Goal: Task Accomplishment & Management: Use online tool/utility

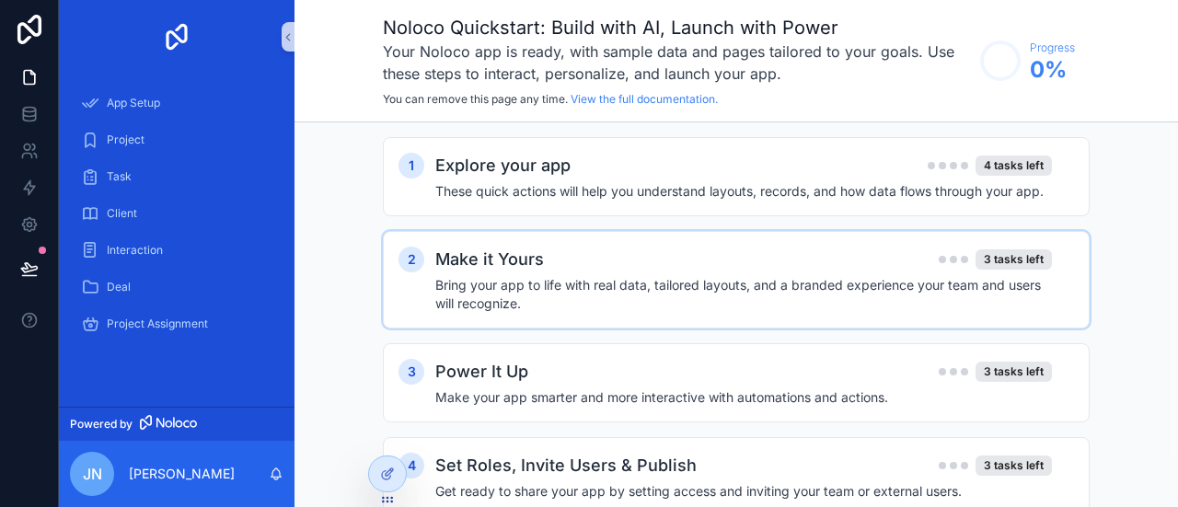
scroll to position [57, 0]
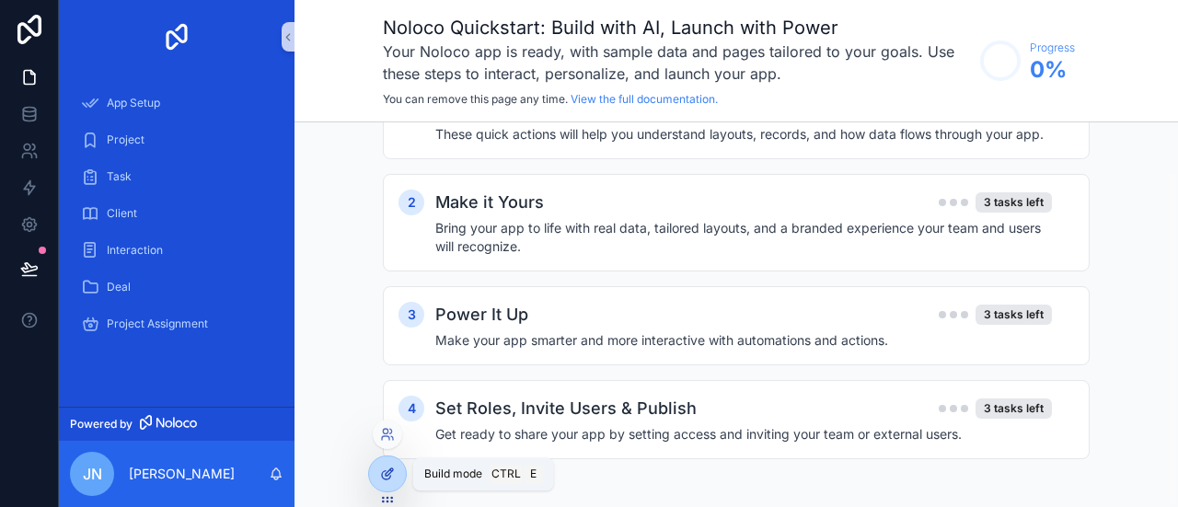
click at [390, 476] on icon at bounding box center [387, 473] width 15 height 15
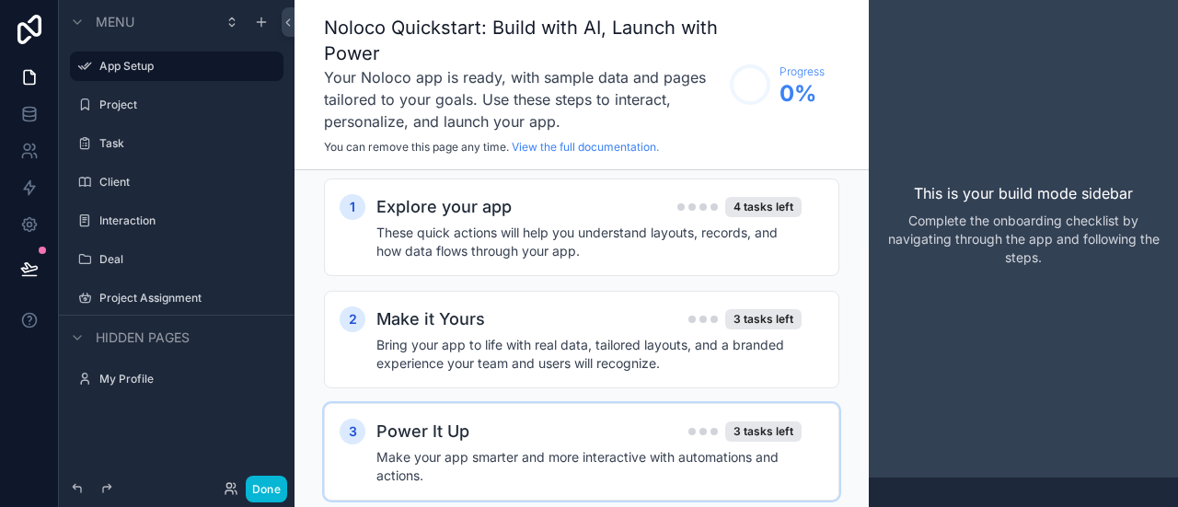
scroll to position [0, 0]
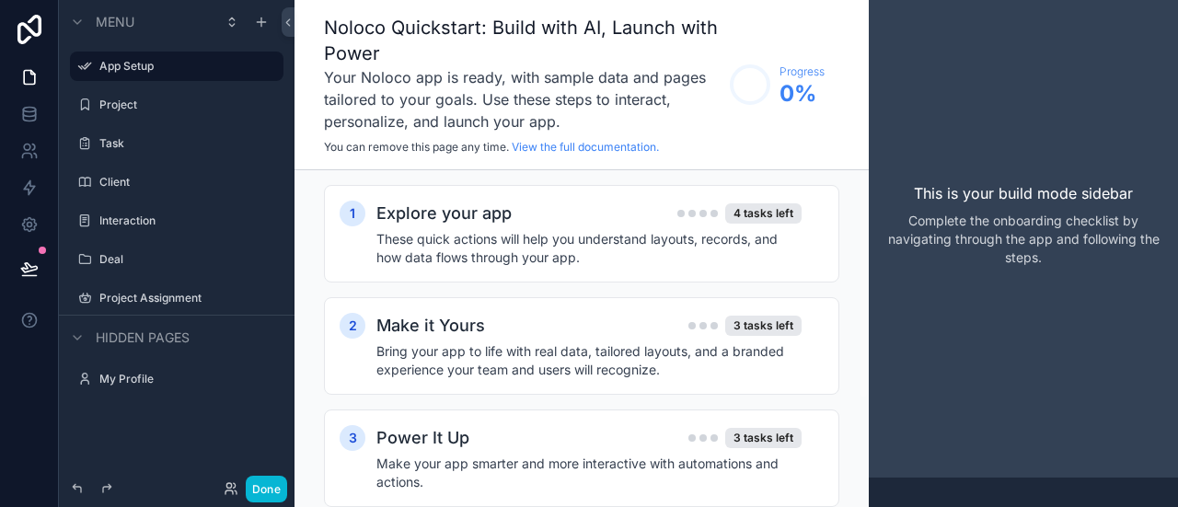
click at [142, 414] on div "Menu App Setup Project Task Client Interaction Deal Project Assignment Hidden p…" at bounding box center [177, 212] width 236 height 425
click at [117, 413] on div "Menu App Setup Project Task Client Interaction Deal Project Assignment Hidden p…" at bounding box center [177, 212] width 236 height 425
click at [103, 423] on div "Menu App Setup Project Task Client Interaction Deal Project Assignment Hidden p…" at bounding box center [177, 212] width 236 height 425
click at [121, 210] on div "Interaction" at bounding box center [176, 221] width 155 height 22
click at [82, 332] on icon "scrollable content" at bounding box center [77, 337] width 15 height 15
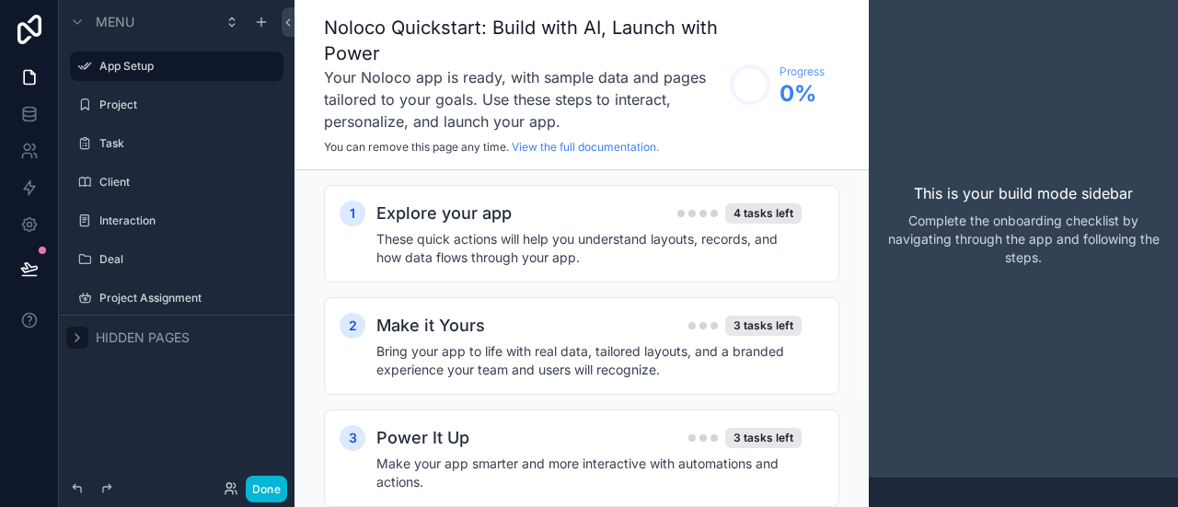
click at [133, 446] on div "Menu App Setup Project Task Client Interaction Deal Project Assignment Hidden p…" at bounding box center [177, 242] width 236 height 485
click at [75, 20] on icon "scrollable content" at bounding box center [77, 22] width 15 height 15
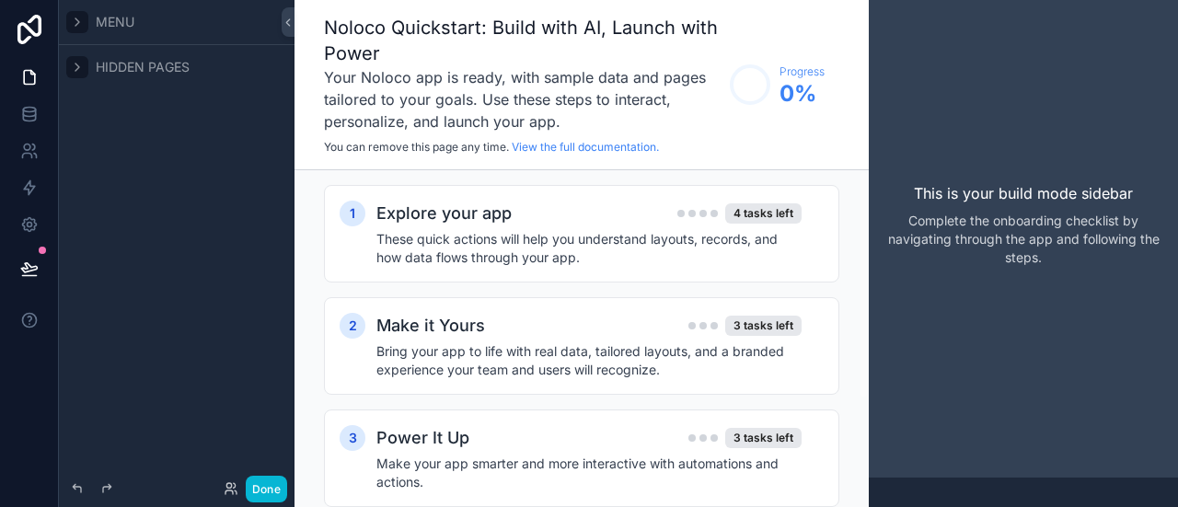
click at [75, 20] on icon "scrollable content" at bounding box center [77, 22] width 15 height 15
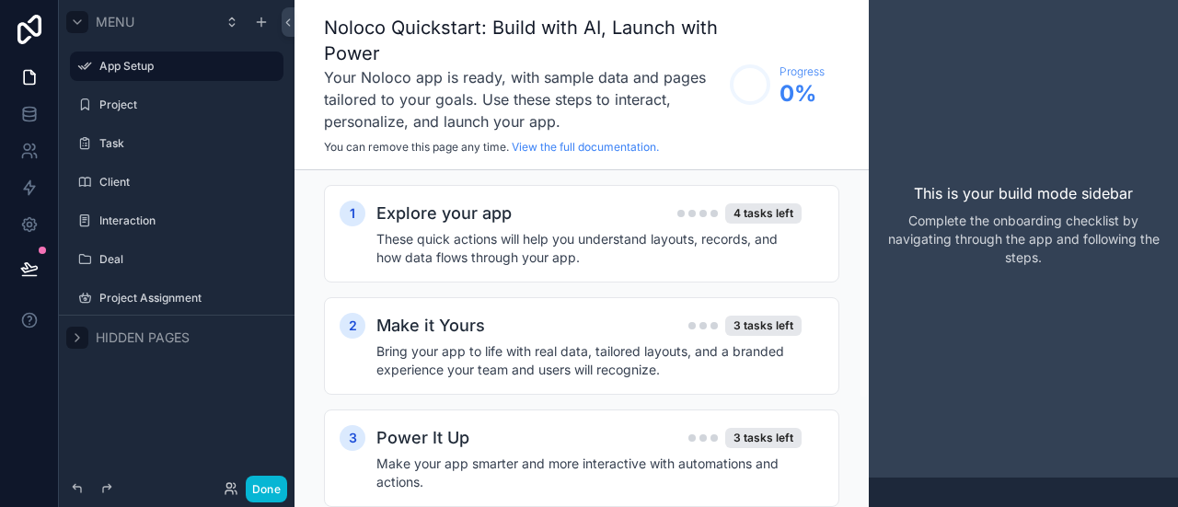
click at [75, 20] on icon "scrollable content" at bounding box center [77, 22] width 15 height 15
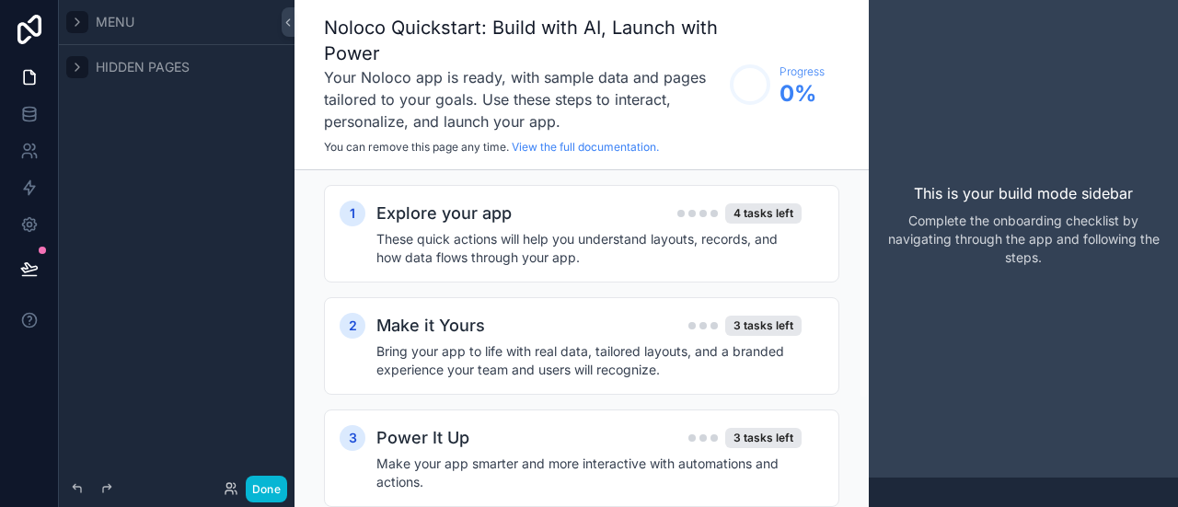
click at [74, 61] on icon "scrollable content" at bounding box center [77, 67] width 15 height 15
click at [82, 20] on icon "scrollable content" at bounding box center [77, 22] width 15 height 15
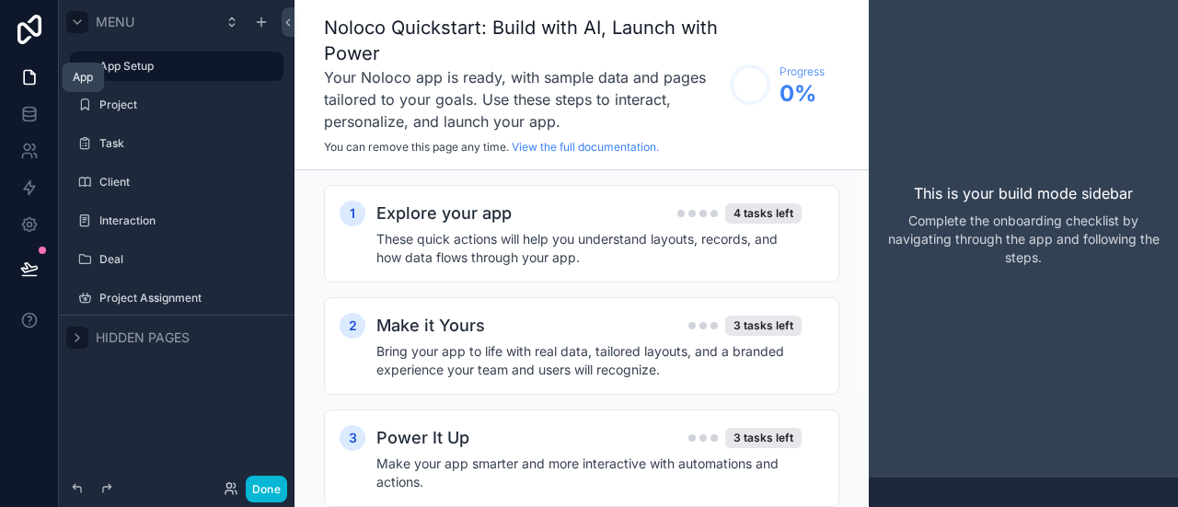
click at [29, 75] on icon at bounding box center [29, 77] width 18 height 18
click at [1020, 207] on div "This is your build mode sidebar Complete the onboarding checklist by navigating…" at bounding box center [1022, 224] width 309 height 507
click at [1043, 222] on p "Complete the onboarding checklist by navigating through the app and following t…" at bounding box center [1023, 239] width 280 height 55
click at [446, 255] on h4 "These quick actions will help you understand layouts, records, and how data flo…" at bounding box center [588, 248] width 425 height 37
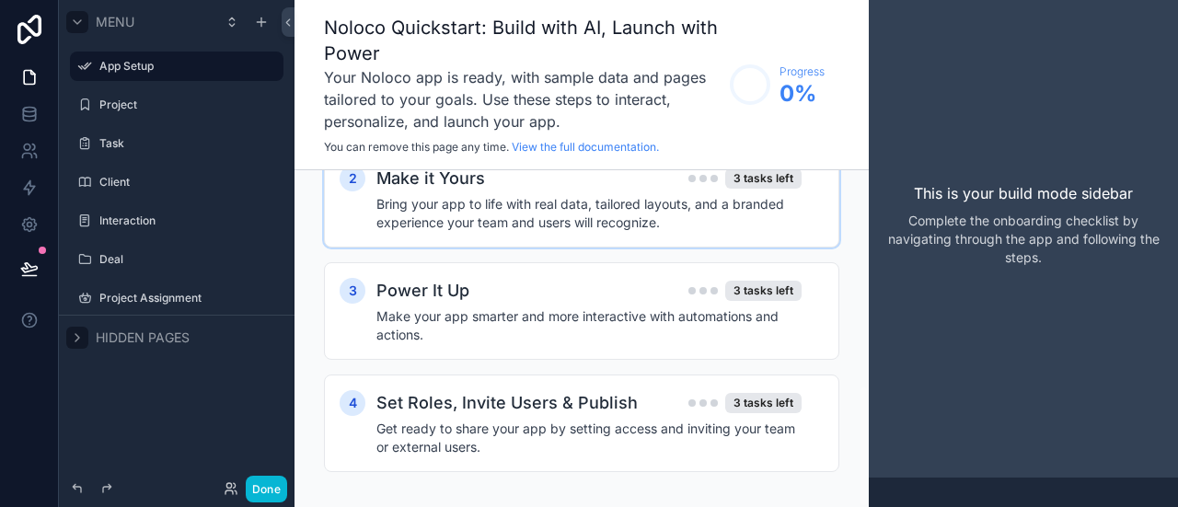
scroll to position [594, 0]
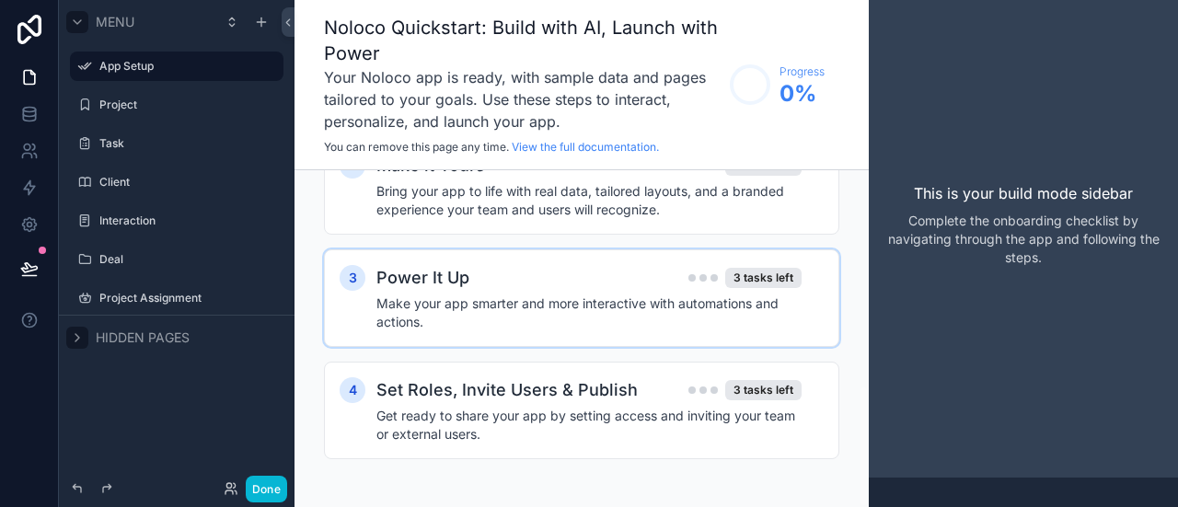
click at [523, 305] on h4 "Make your app smarter and more interactive with automations and actions." at bounding box center [588, 312] width 425 height 37
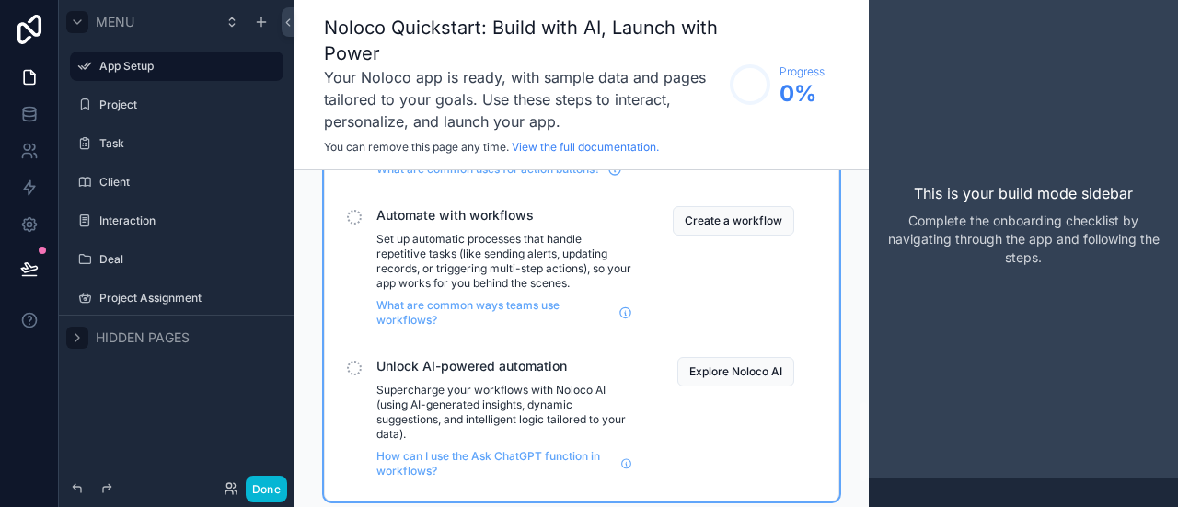
scroll to position [1025, 0]
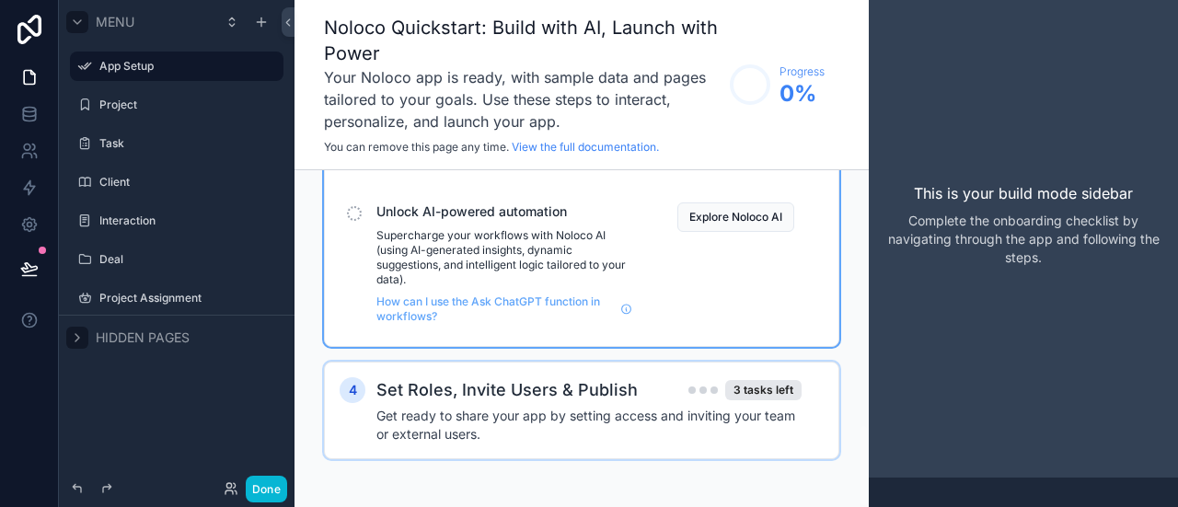
click at [608, 407] on h4 "Get ready to share your app by setting access and inviting your team or externa…" at bounding box center [588, 425] width 425 height 37
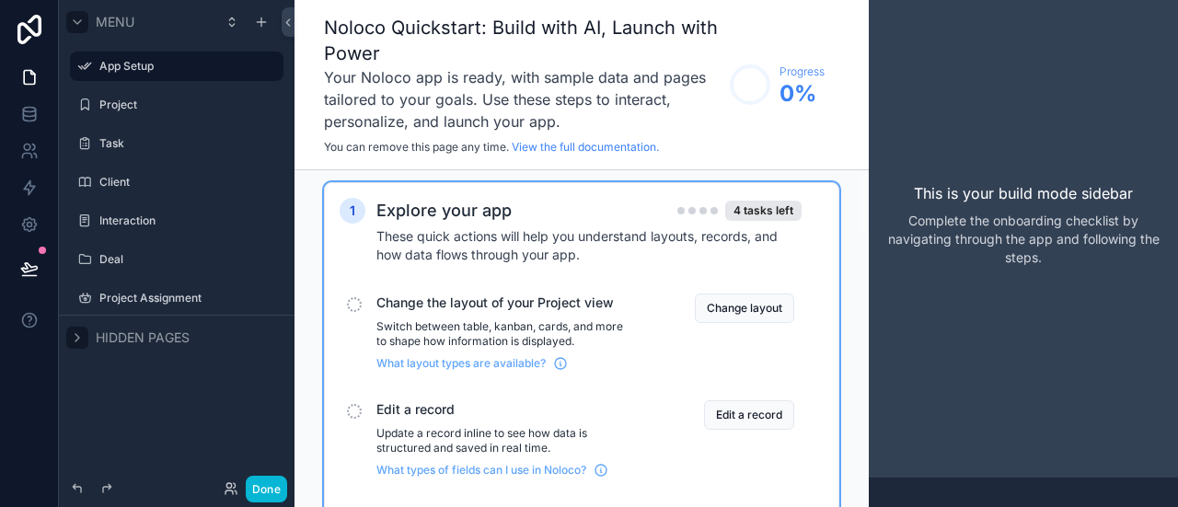
scroll to position [2, 0]
click at [544, 88] on h3 "Your Noloco app is ready, with sample data and pages tailored to your goals. Us…" at bounding box center [522, 99] width 397 height 66
click at [132, 104] on label "Project" at bounding box center [172, 105] width 147 height 15
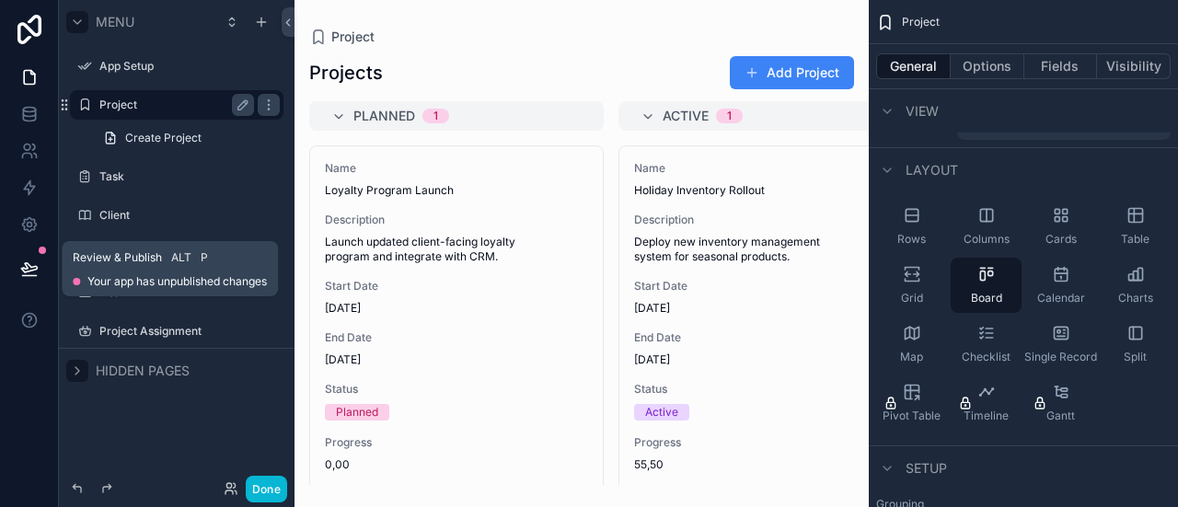
click at [38, 262] on icon at bounding box center [29, 268] width 18 height 18
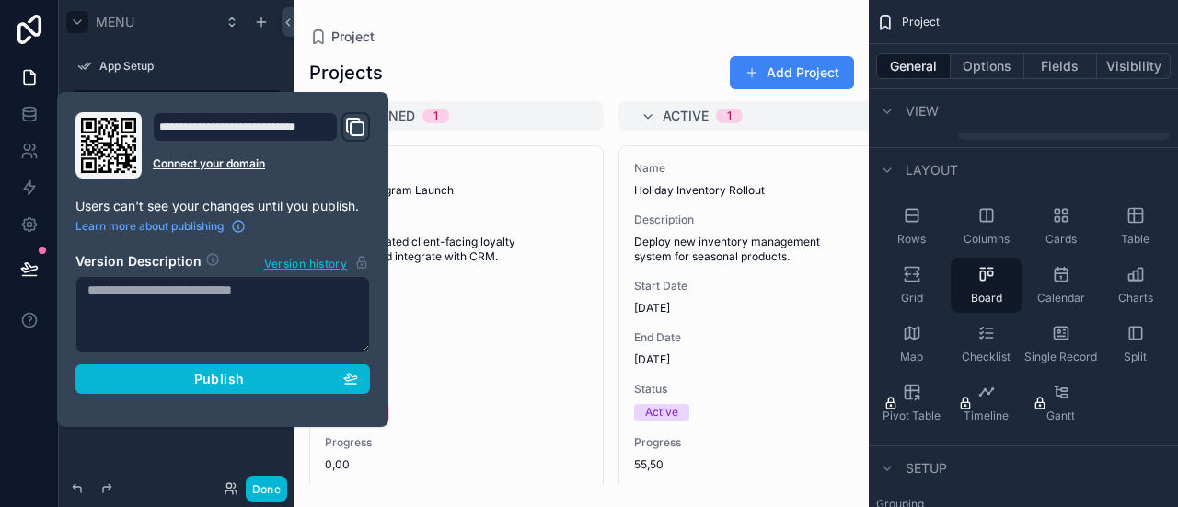
click at [241, 305] on textarea at bounding box center [222, 314] width 294 height 77
click at [140, 307] on textarea at bounding box center [222, 314] width 294 height 77
paste textarea "**********"
type textarea "**********"
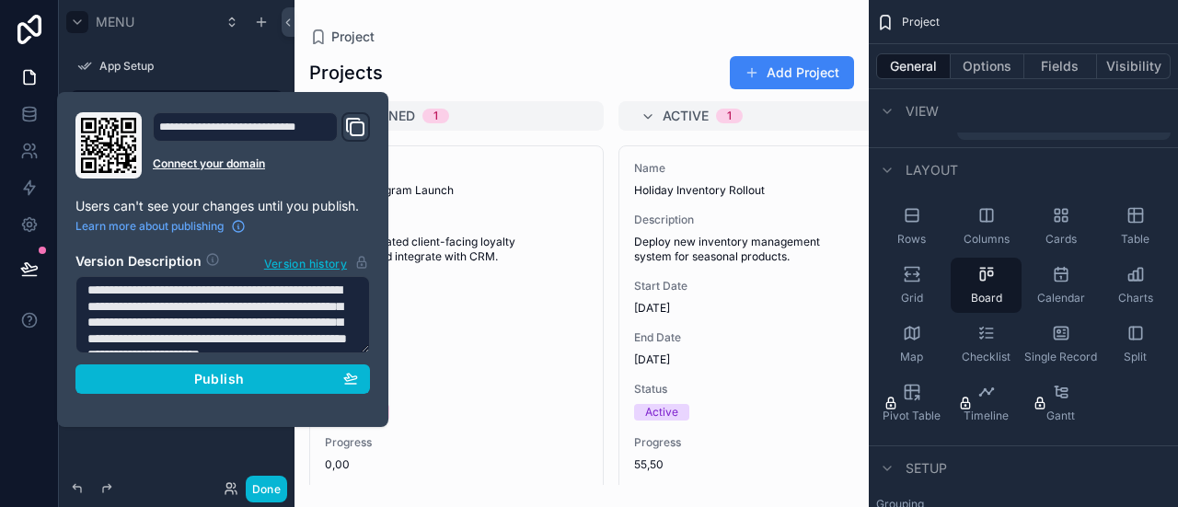
scroll to position [2940, 0]
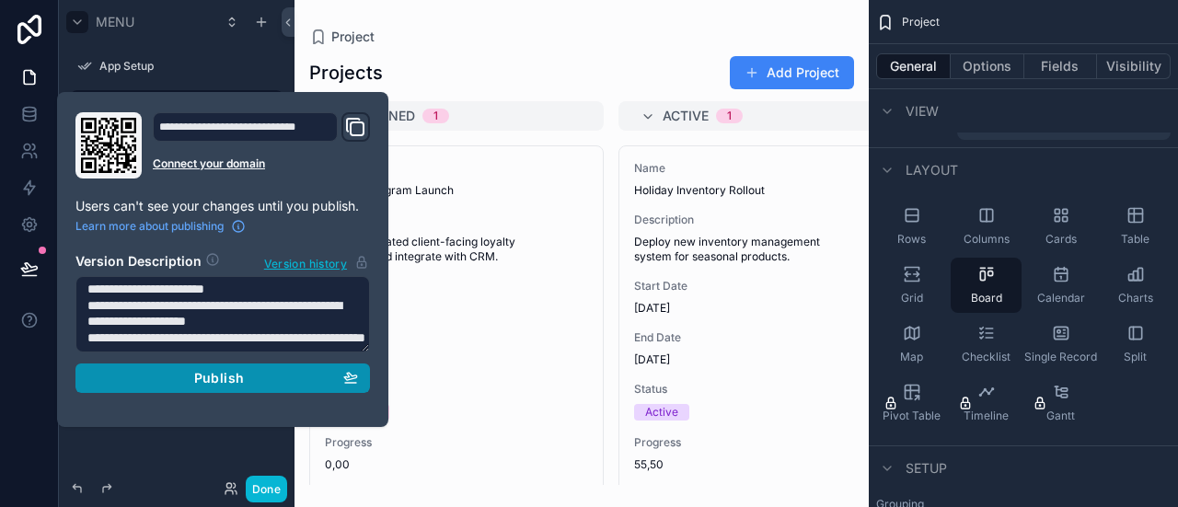
click at [220, 382] on span "Publish" at bounding box center [219, 378] width 50 height 17
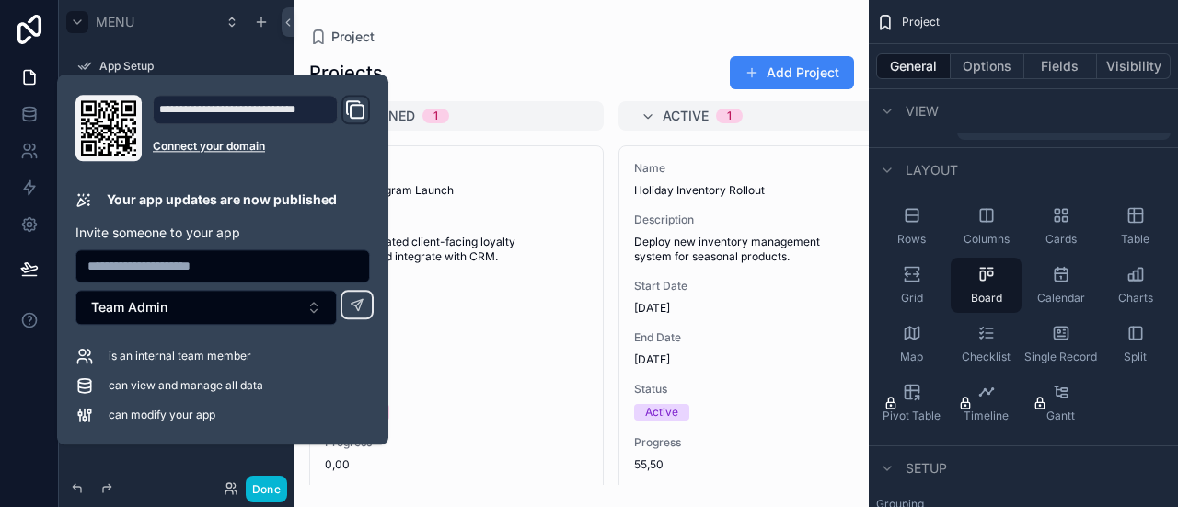
click at [525, 331] on div "scrollable content" at bounding box center [581, 253] width 574 height 507
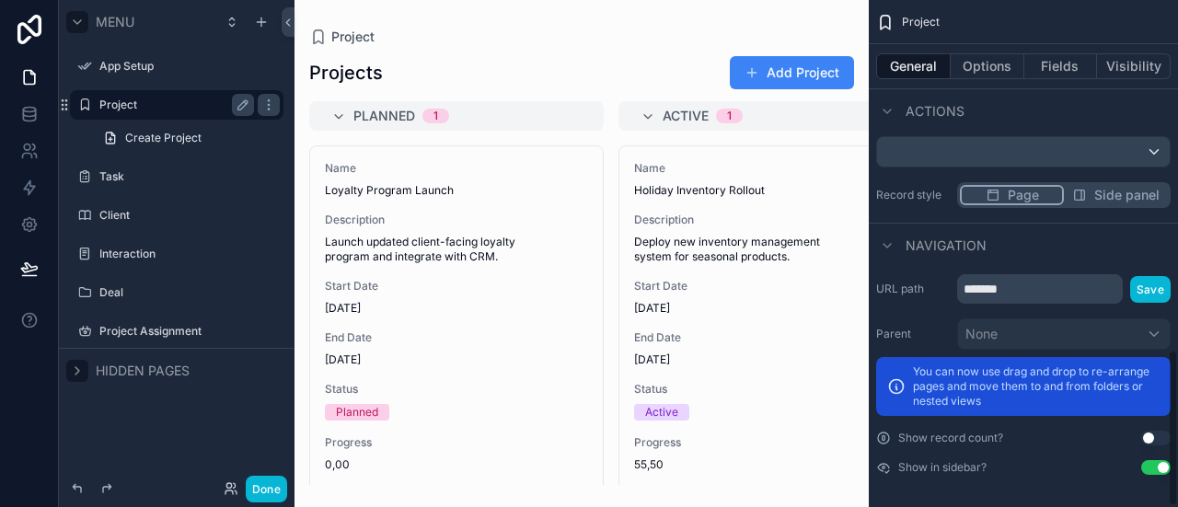
scroll to position [1135, 0]
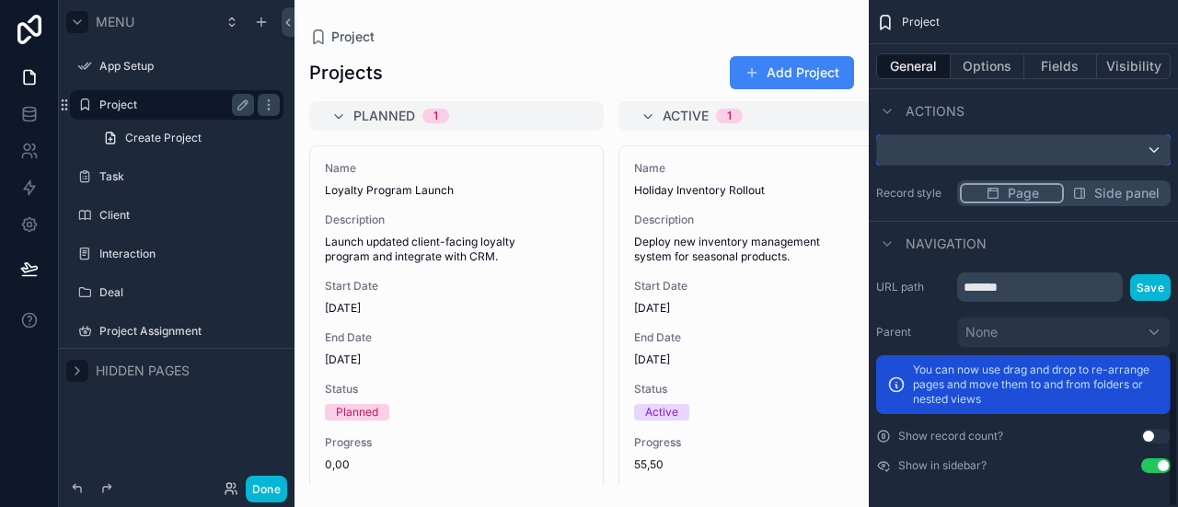
click at [1144, 152] on div "scrollable content" at bounding box center [1023, 149] width 293 height 29
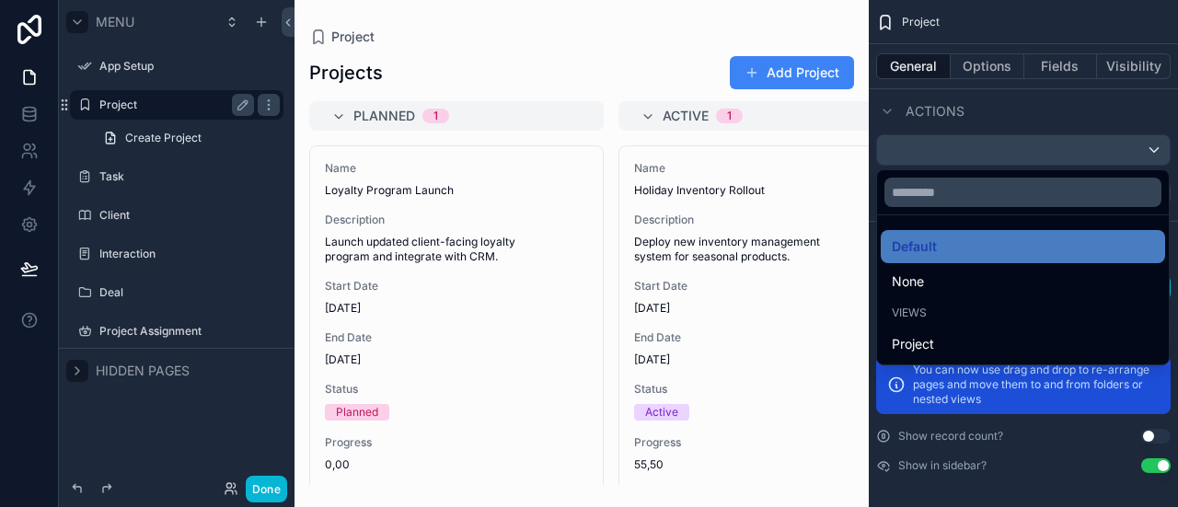
click at [1144, 152] on div "scrollable content" at bounding box center [589, 253] width 1178 height 507
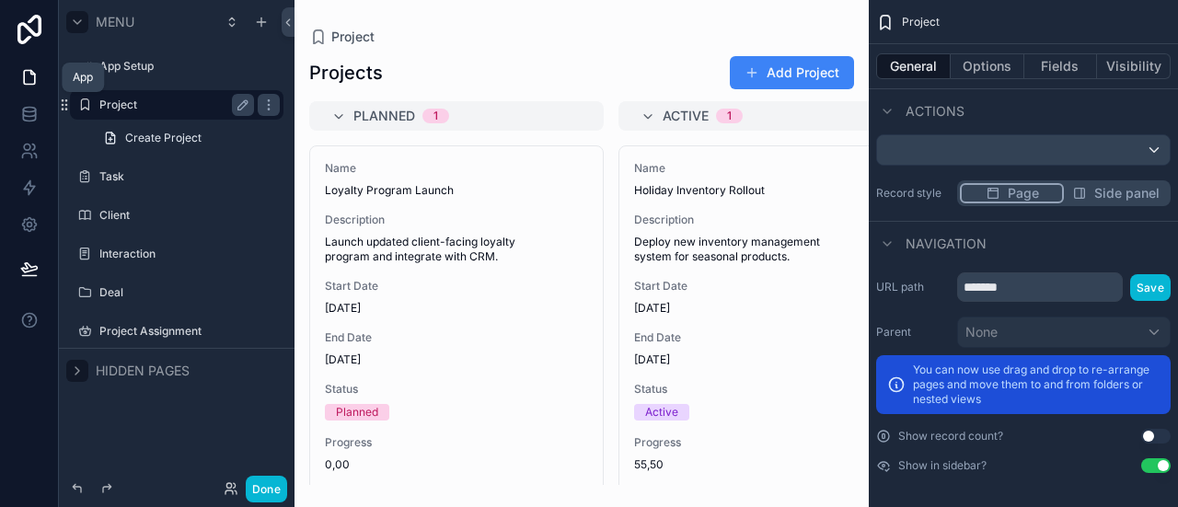
click at [42, 77] on link at bounding box center [29, 77] width 58 height 37
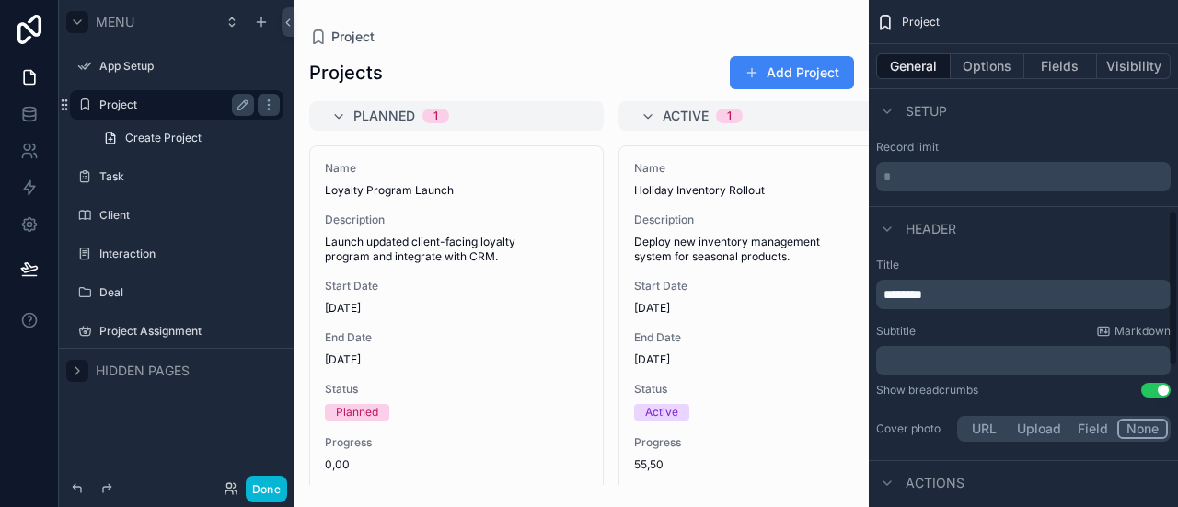
scroll to position [675, 0]
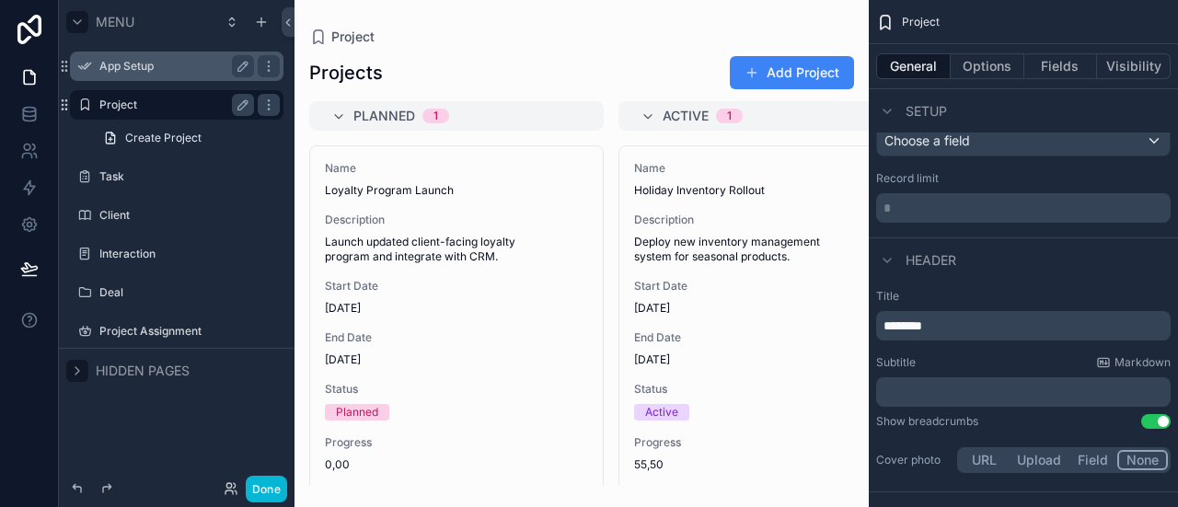
click at [132, 65] on label "App Setup" at bounding box center [172, 66] width 147 height 15
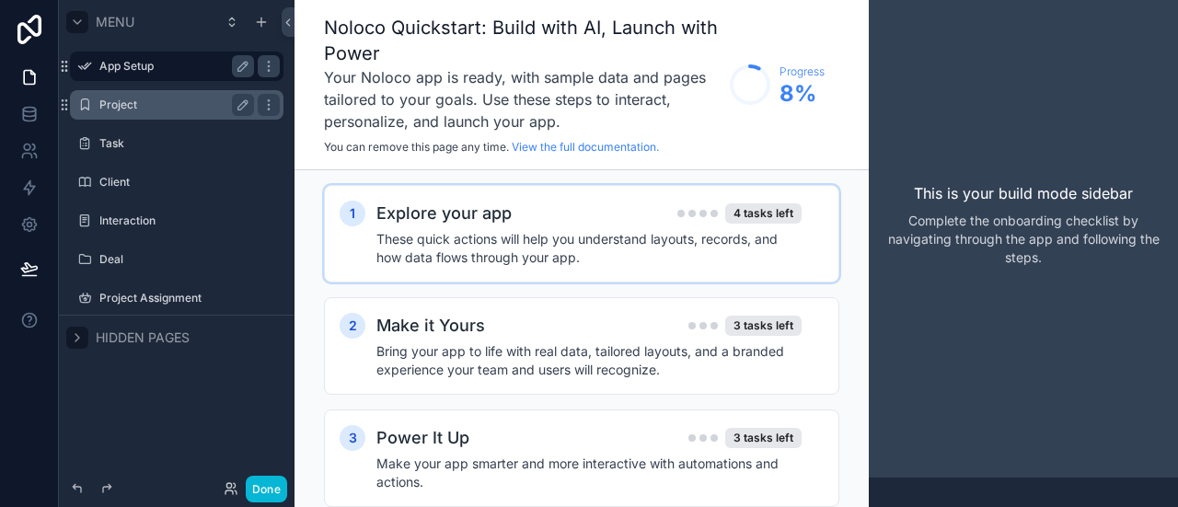
click at [455, 236] on h4 "These quick actions will help you understand layouts, records, and how data flo…" at bounding box center [588, 248] width 425 height 37
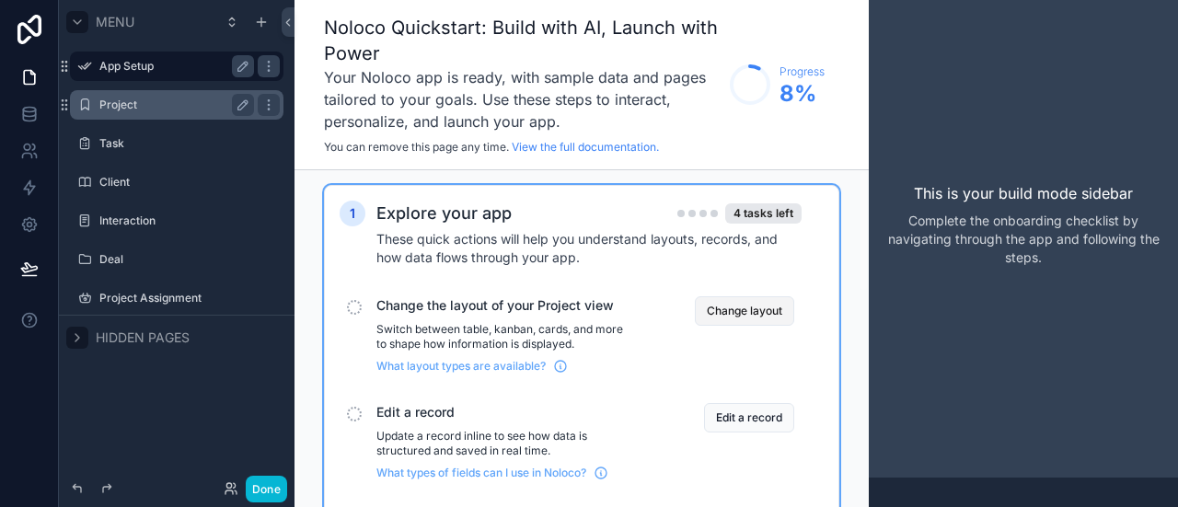
click at [738, 306] on button "Change layout" at bounding box center [744, 310] width 99 height 29
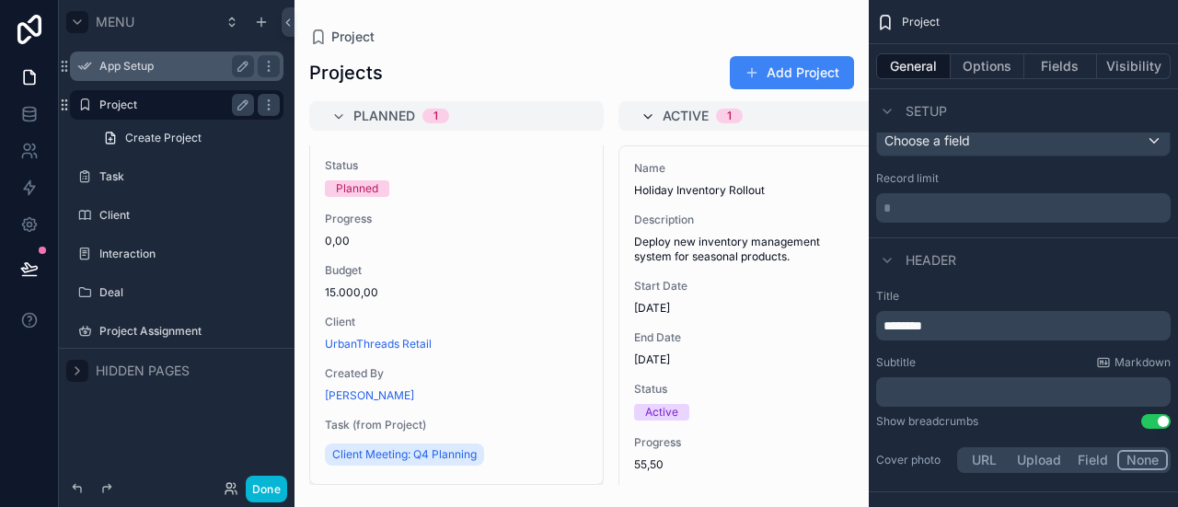
click at [648, 115] on icon "scrollable content" at bounding box center [647, 116] width 15 height 15
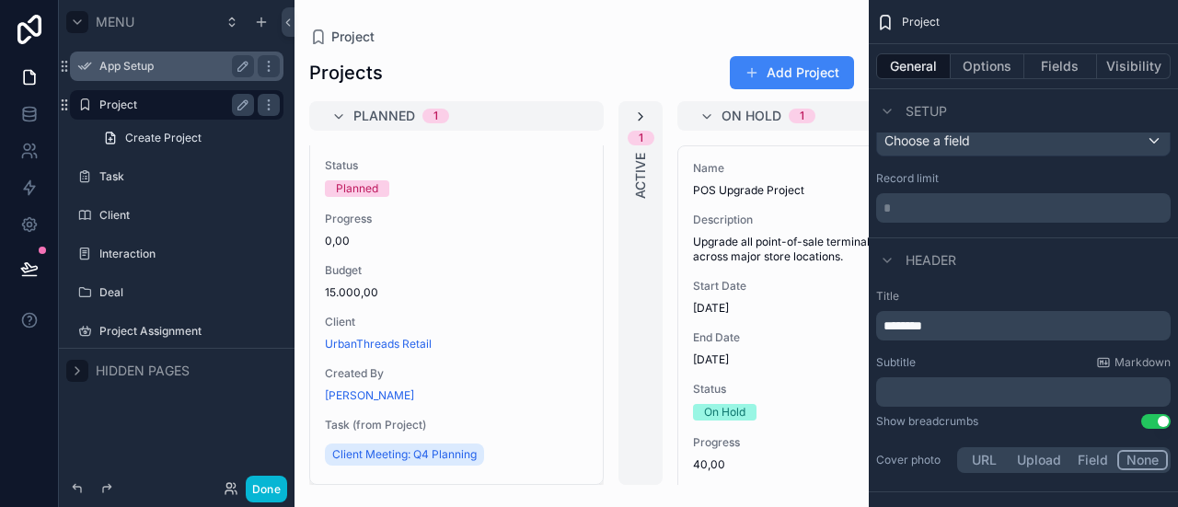
click at [648, 115] on div "1 Active" at bounding box center [640, 293] width 44 height 384
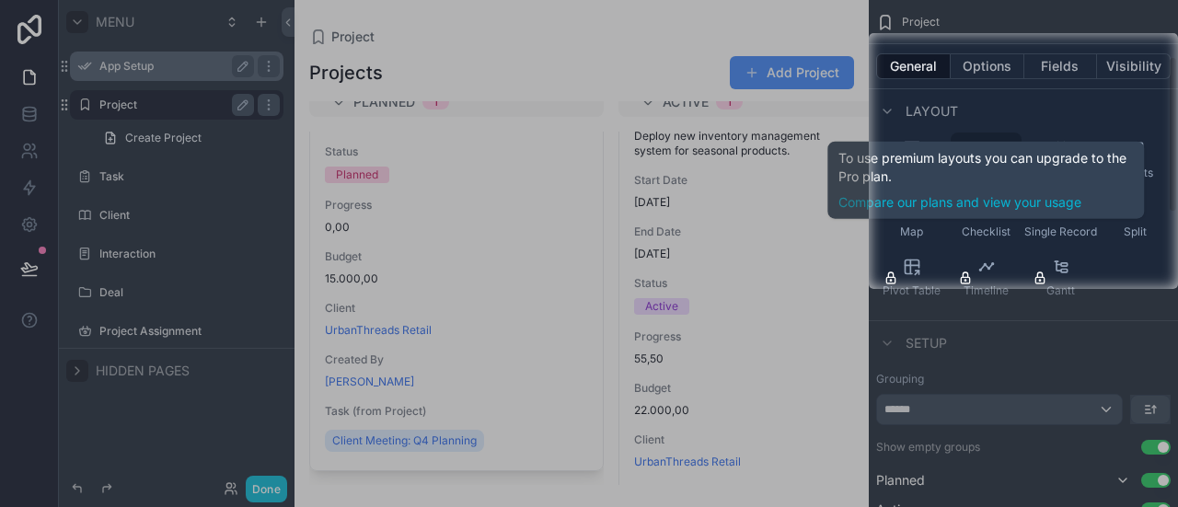
scroll to position [184, 0]
